Goal: Task Accomplishment & Management: Use online tool/utility

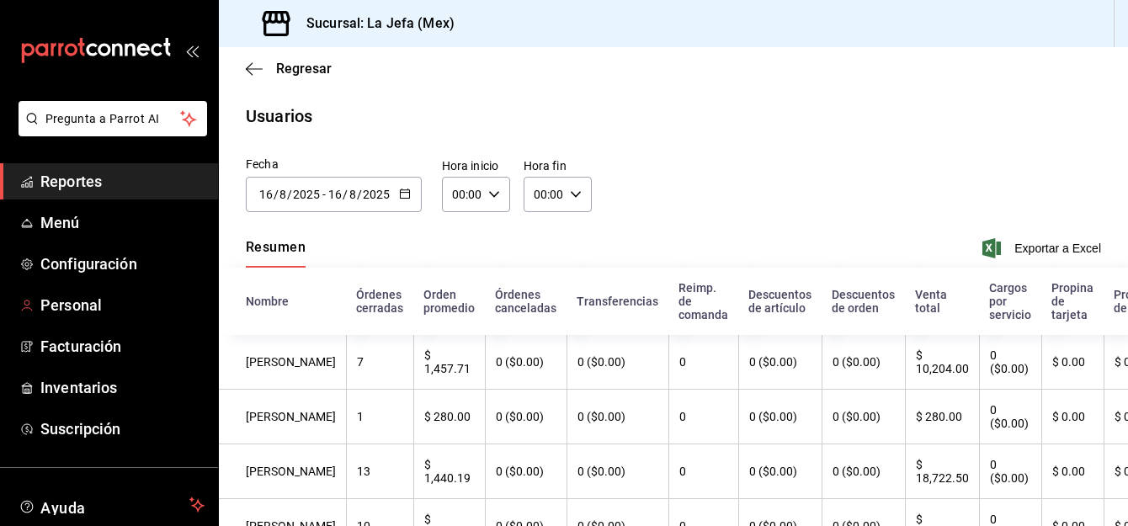
scroll to position [111, 0]
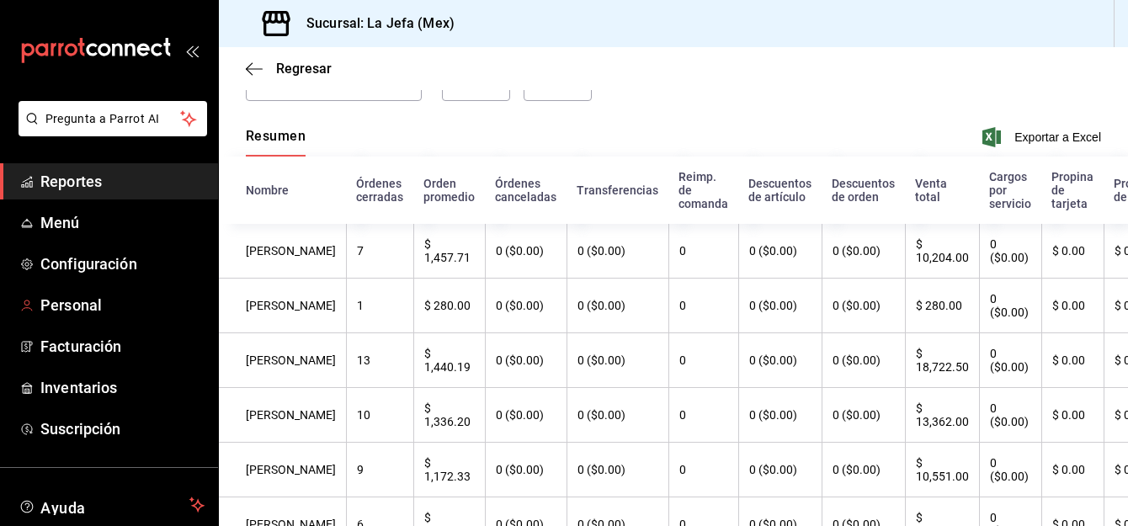
click at [66, 191] on span "Reportes" at bounding box center [122, 181] width 164 height 23
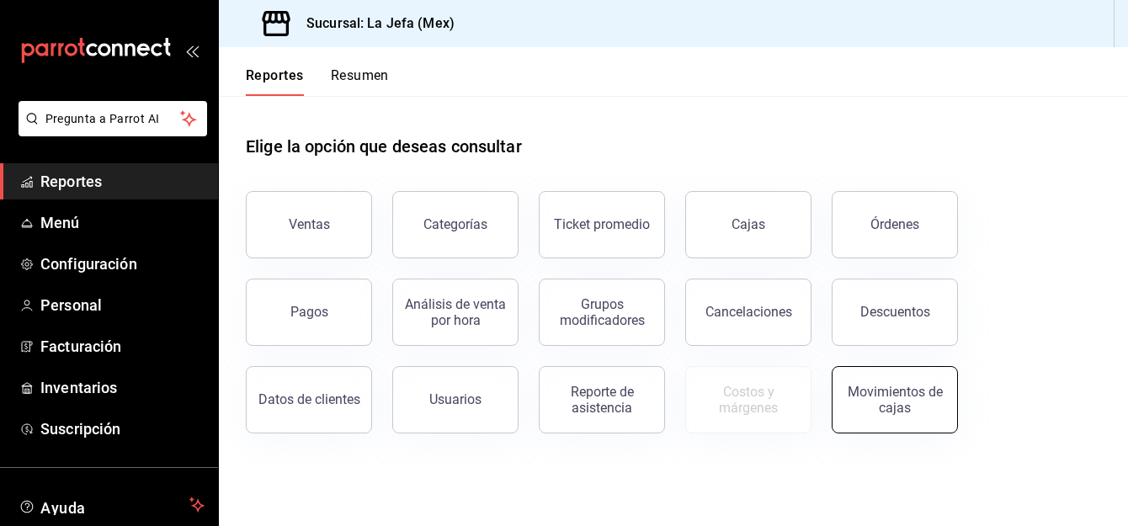
click at [891, 408] on div "Movimientos de cajas" at bounding box center [894, 400] width 104 height 32
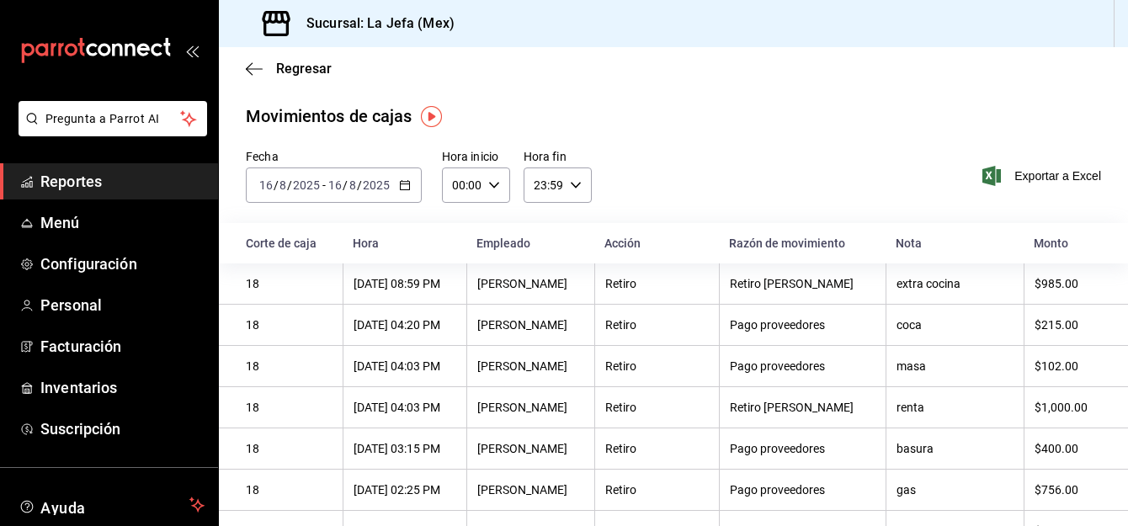
click at [87, 178] on span "Reportes" at bounding box center [122, 181] width 164 height 23
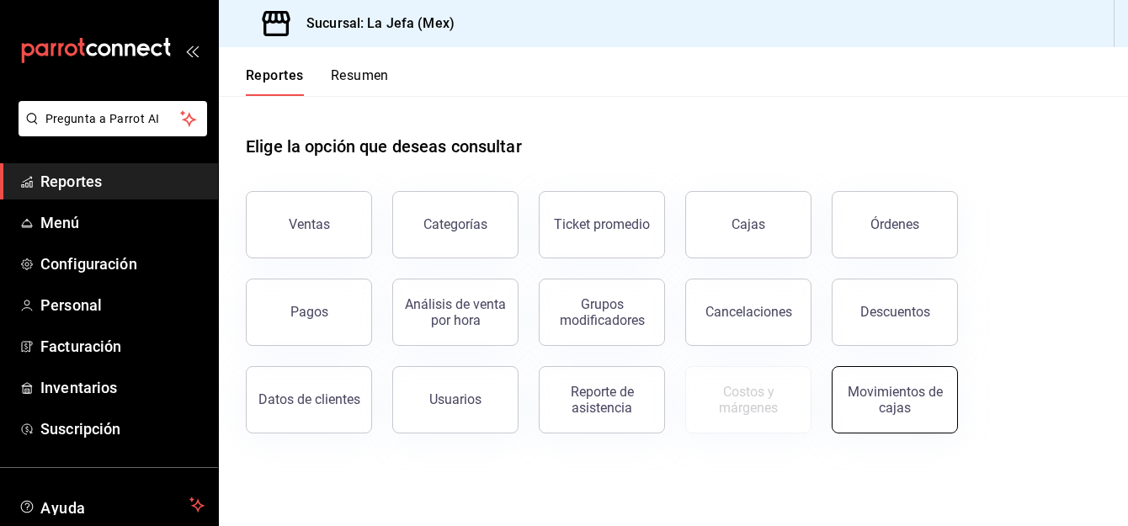
click at [892, 409] on div "Movimientos de cajas" at bounding box center [894, 400] width 104 height 32
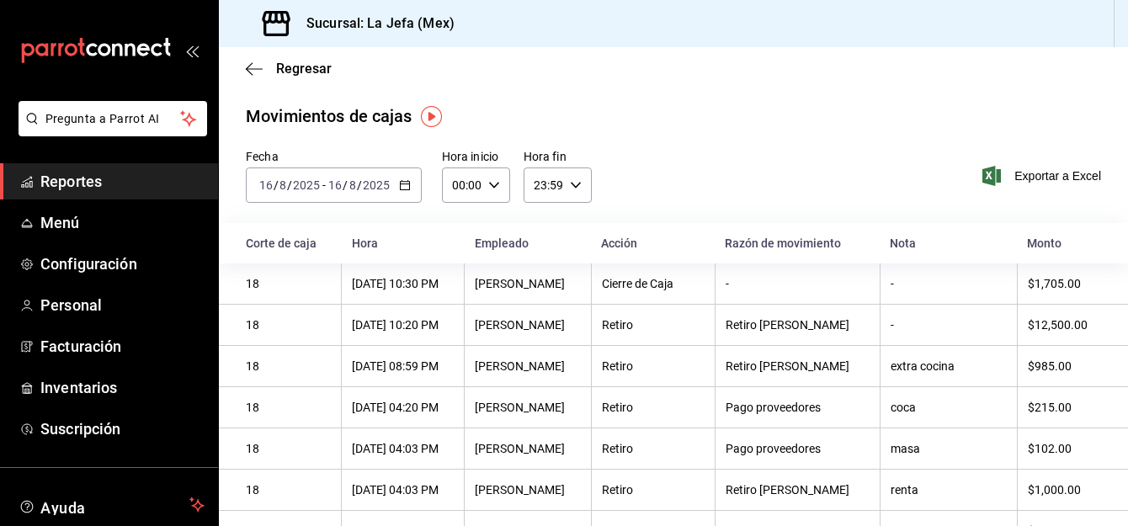
click at [67, 188] on span "Reportes" at bounding box center [122, 181] width 164 height 23
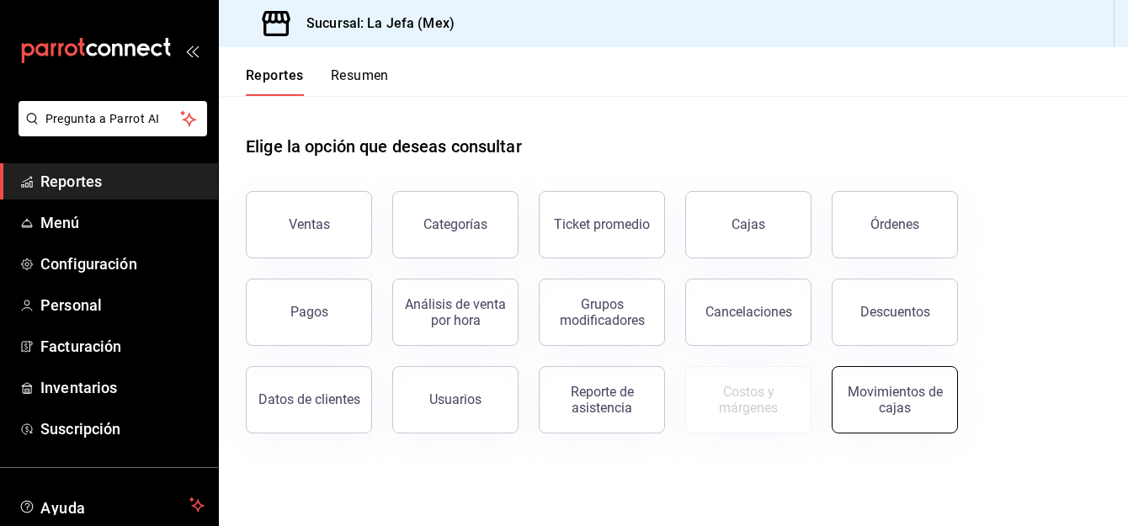
click at [884, 420] on button "Movimientos de cajas" at bounding box center [894, 399] width 126 height 67
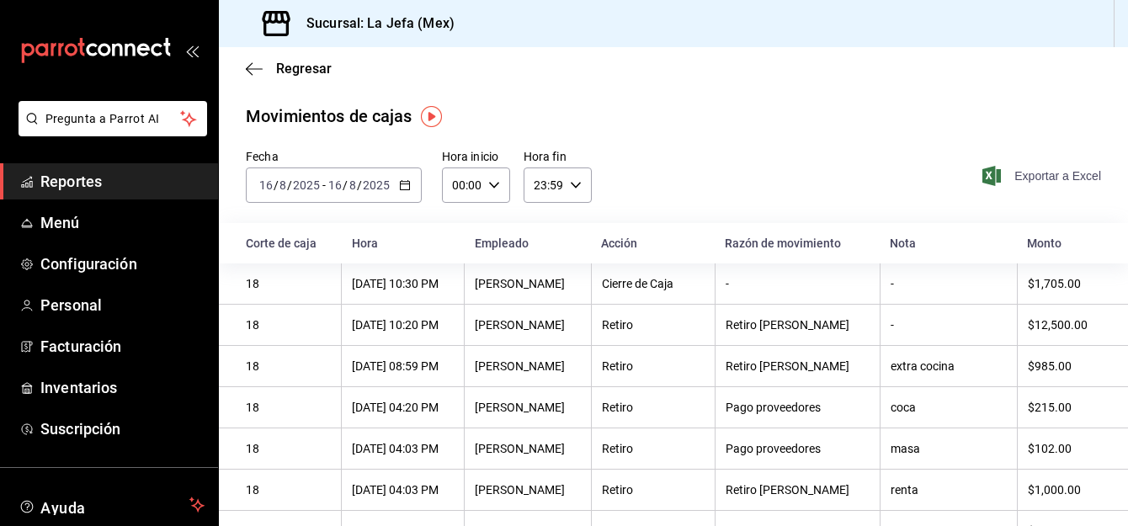
click at [1012, 178] on span "Exportar a Excel" at bounding box center [1042, 176] width 115 height 20
